Goal: Task Accomplishment & Management: Complete application form

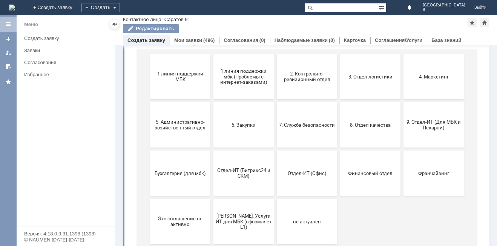
scroll to position [94, 0]
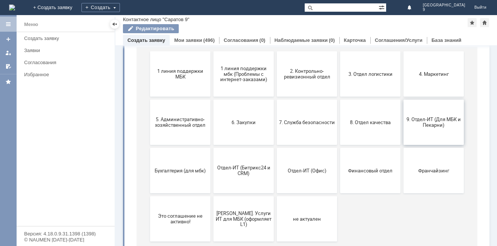
click at [442, 114] on button "9. Отдел-ИТ (Для МБК и Пекарни)" at bounding box center [434, 122] width 60 height 45
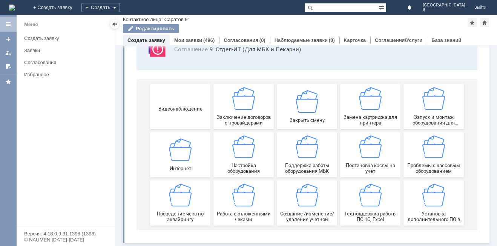
scroll to position [63, 0]
click at [243, 209] on div "Работа с отложенными чеками" at bounding box center [244, 203] width 56 height 38
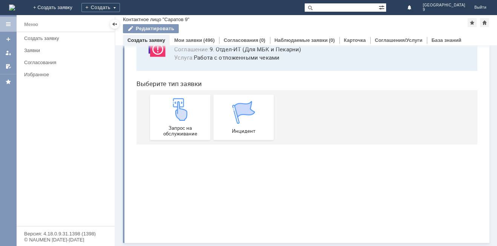
scroll to position [0, 0]
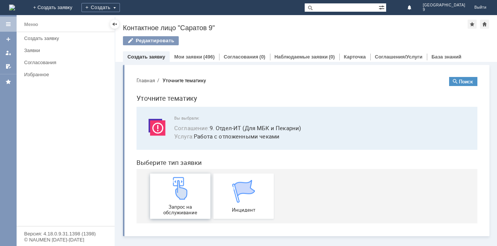
click at [163, 196] on div "Запрос на обслуживание" at bounding box center [180, 196] width 56 height 38
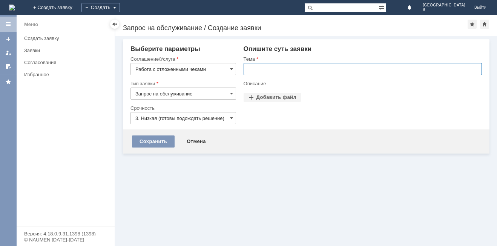
click at [275, 68] on input "text" at bounding box center [363, 69] width 238 height 12
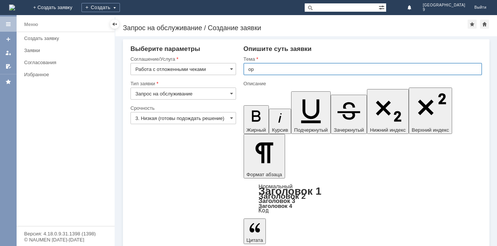
type input "о"
type input "Отл чеки"
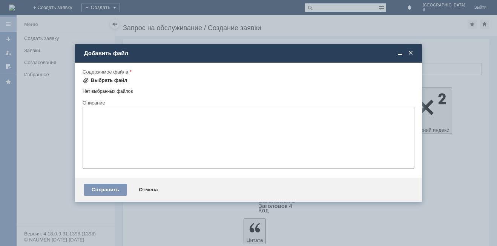
click at [108, 79] on div "Выбрать файл" at bounding box center [109, 80] width 37 height 6
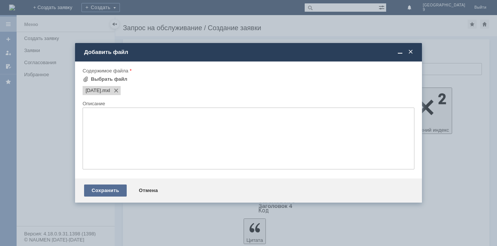
click at [105, 189] on div "Сохранить" at bounding box center [105, 191] width 43 height 12
